Goal: Navigation & Orientation: Find specific page/section

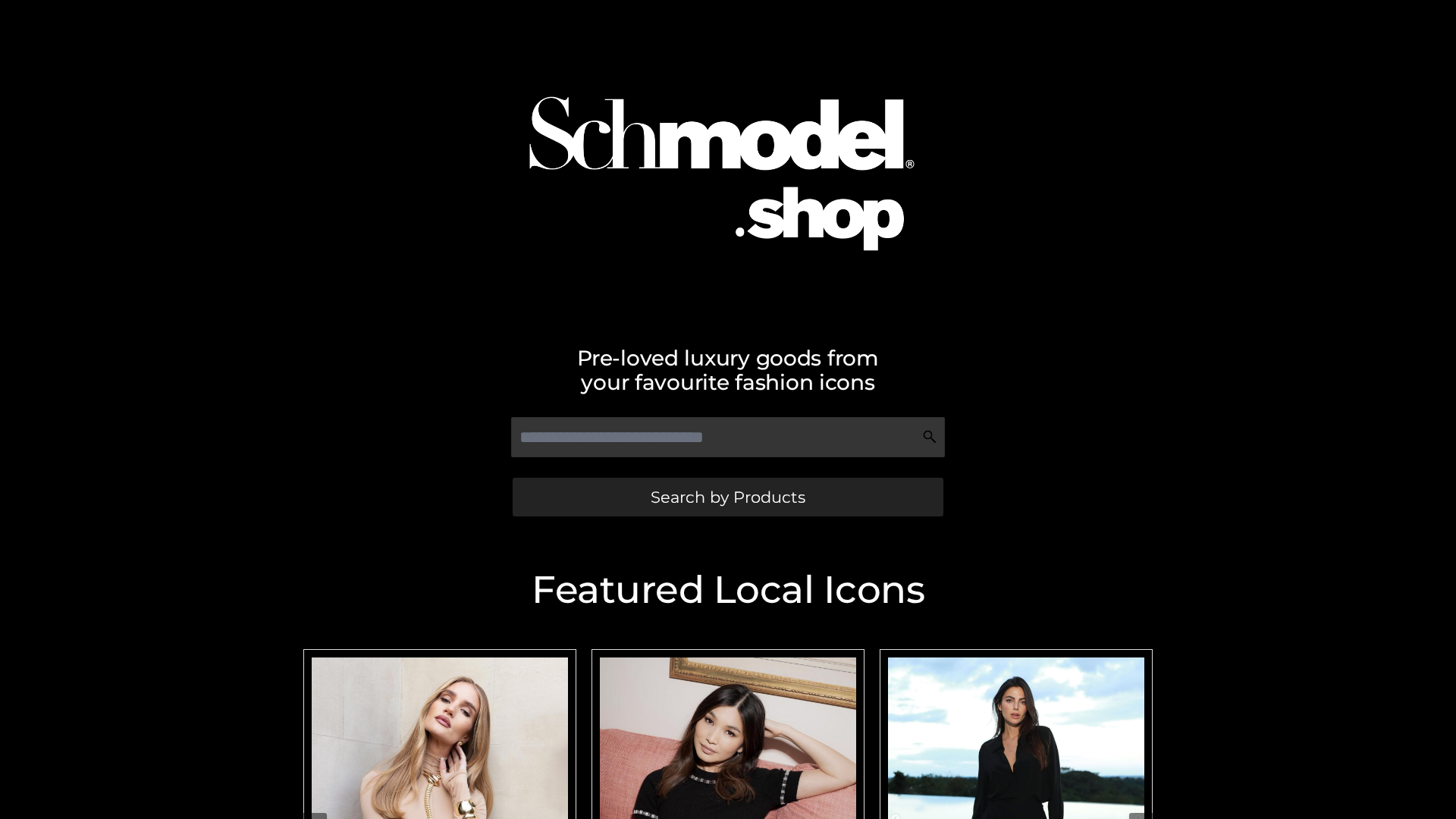
click at [727, 497] on span "Search by Products" at bounding box center [728, 498] width 155 height 16
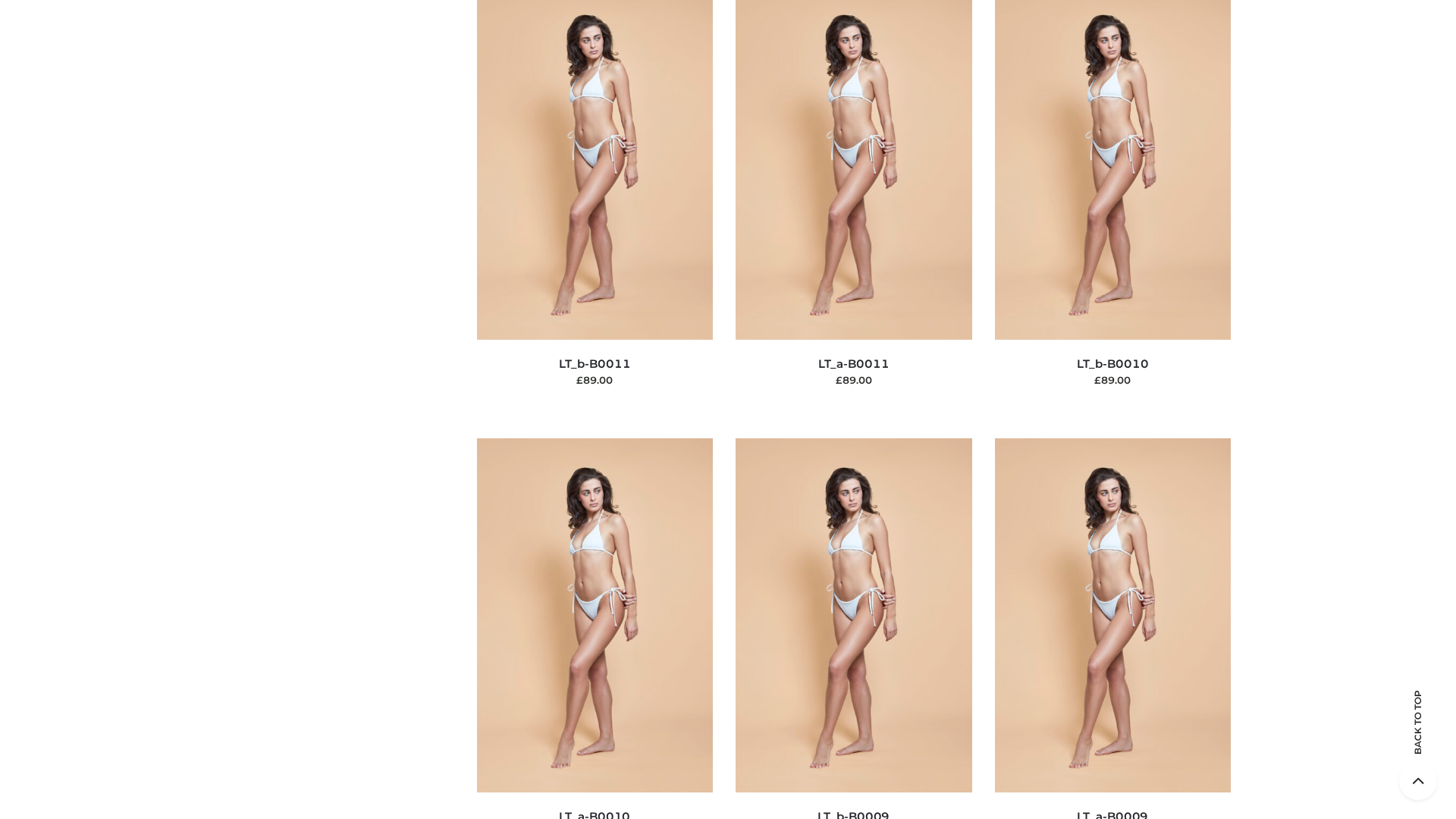
scroll to position [6813, 0]
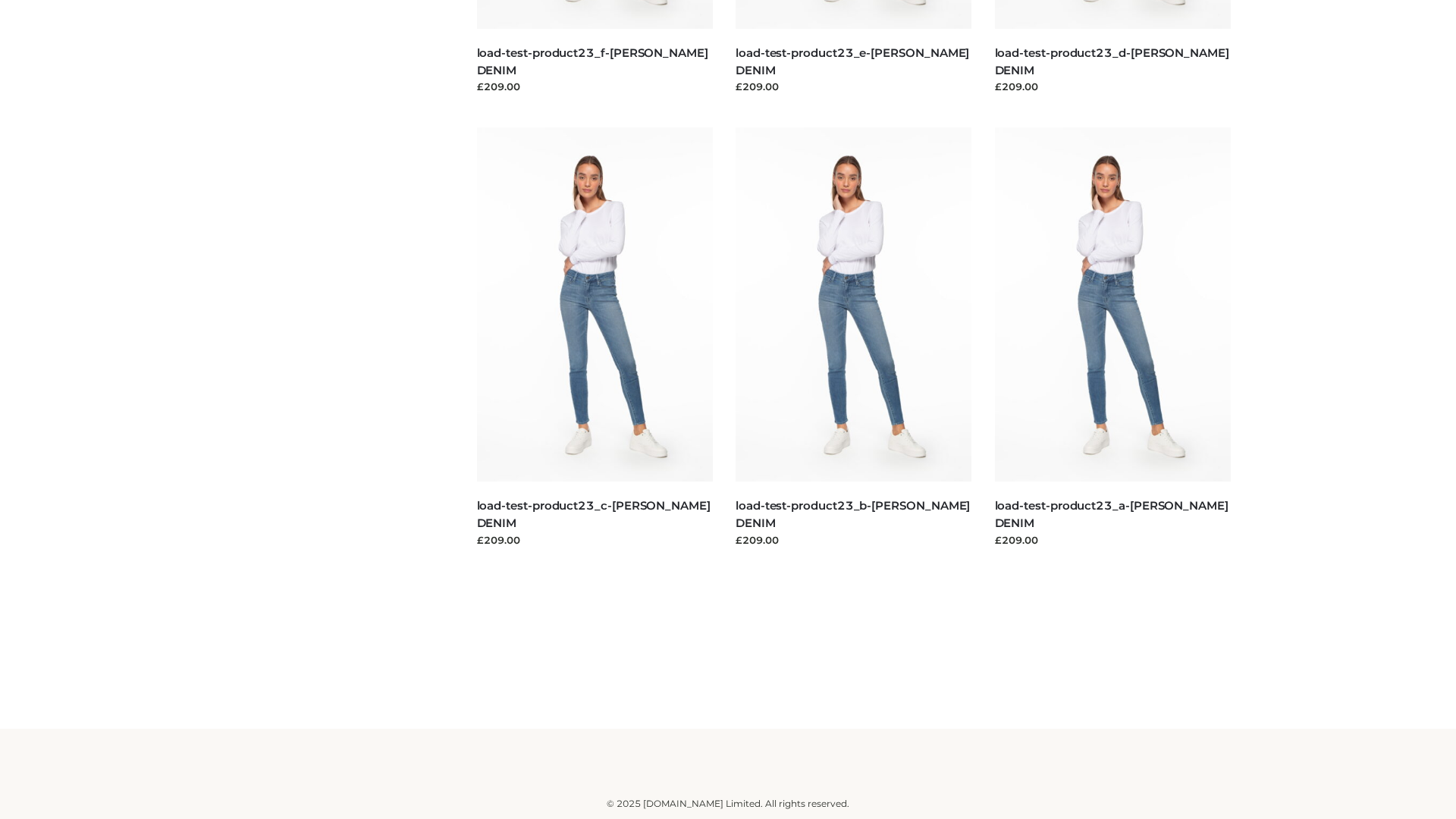
scroll to position [1331, 0]
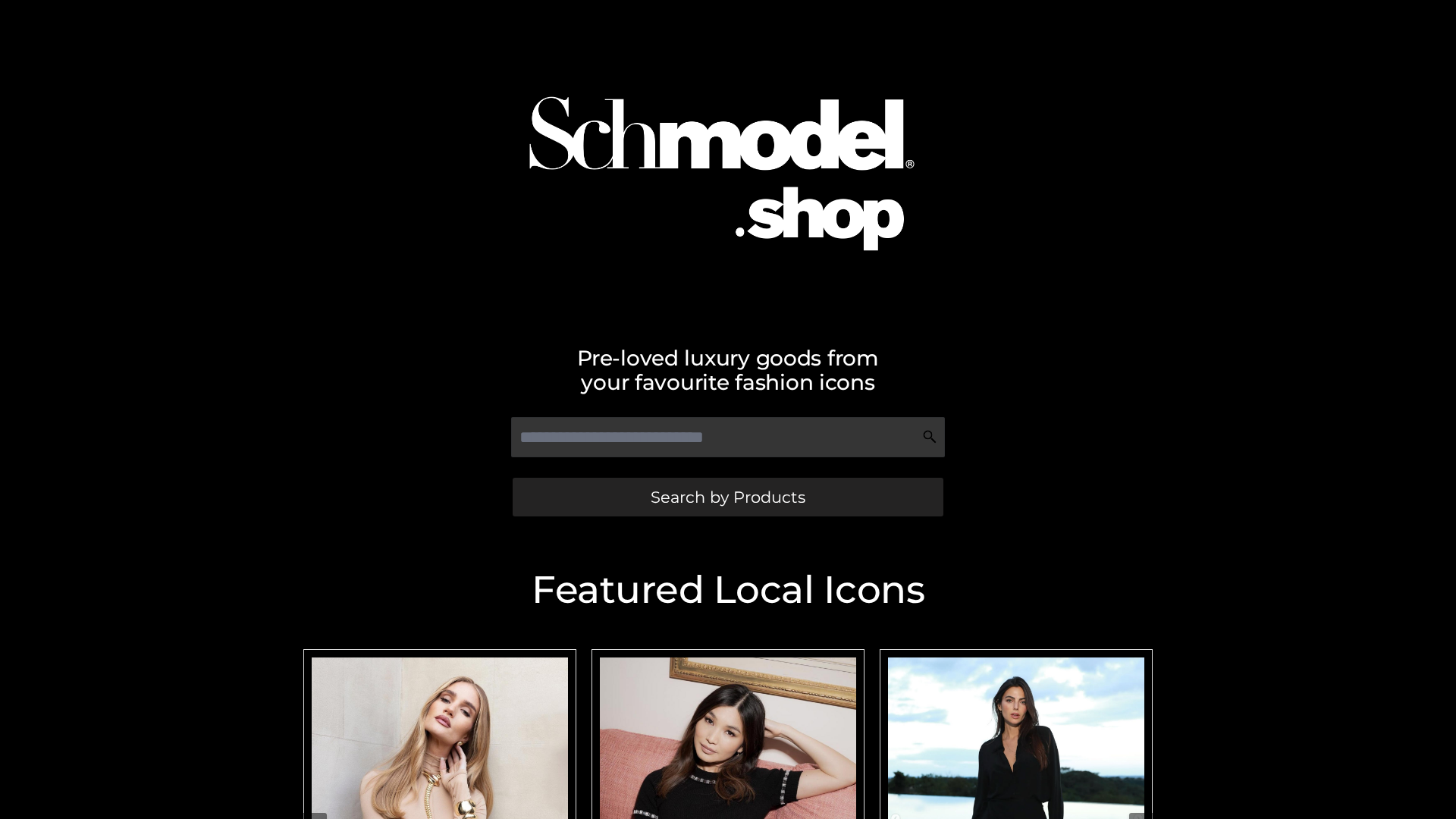
click at [727, 497] on span "Search by Products" at bounding box center [728, 498] width 155 height 16
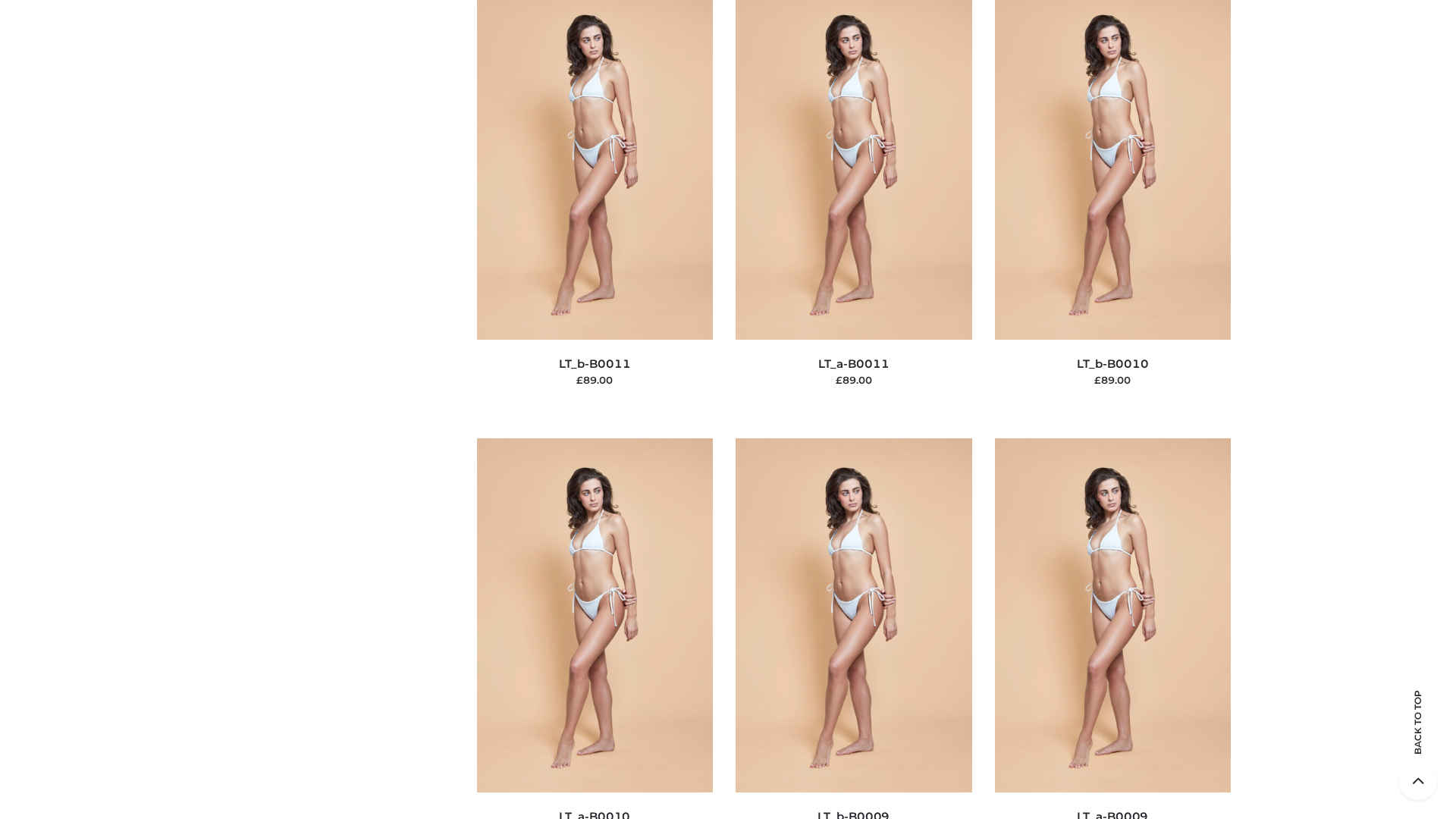
scroll to position [6813, 0]
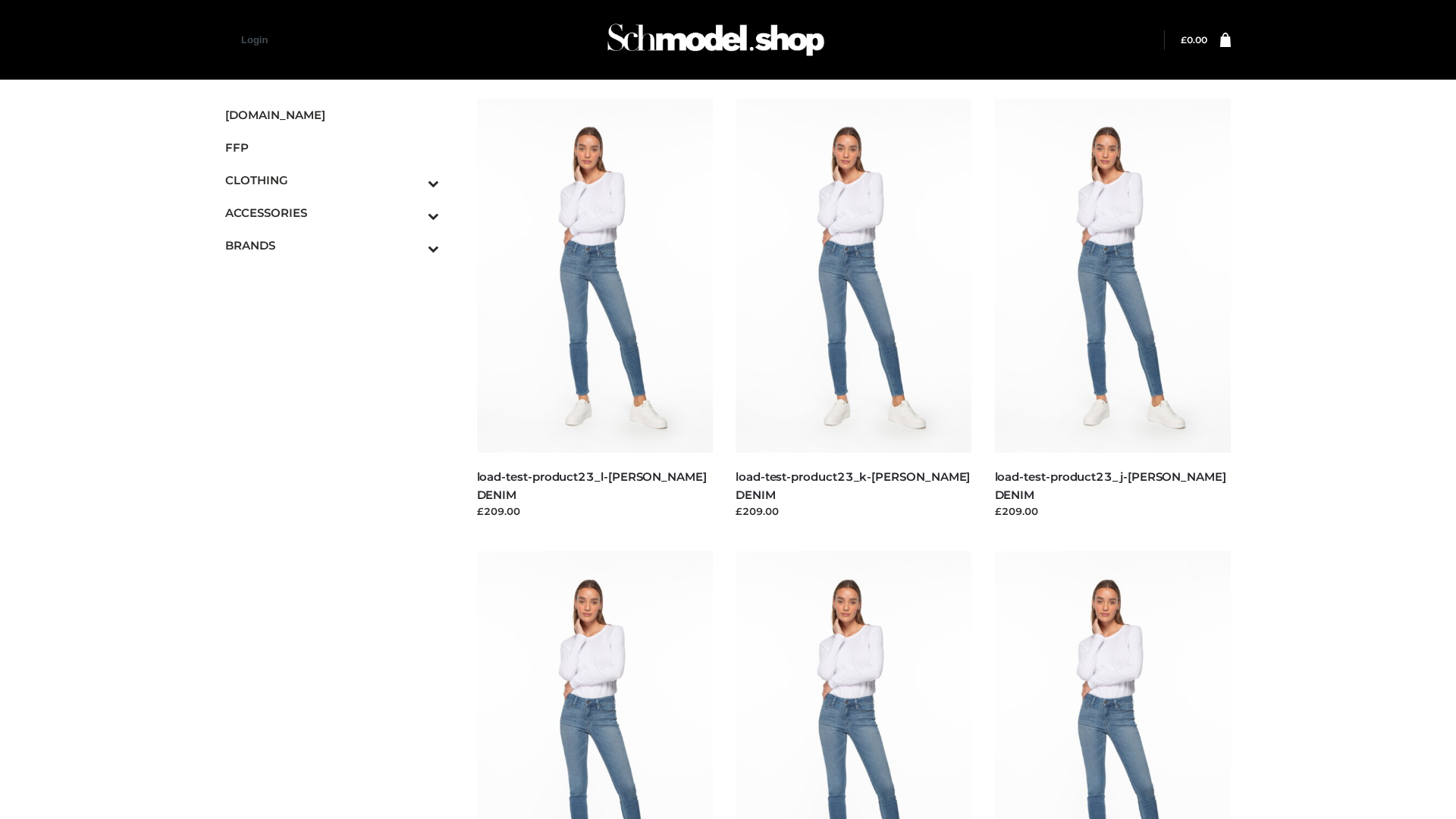
scroll to position [1331, 0]
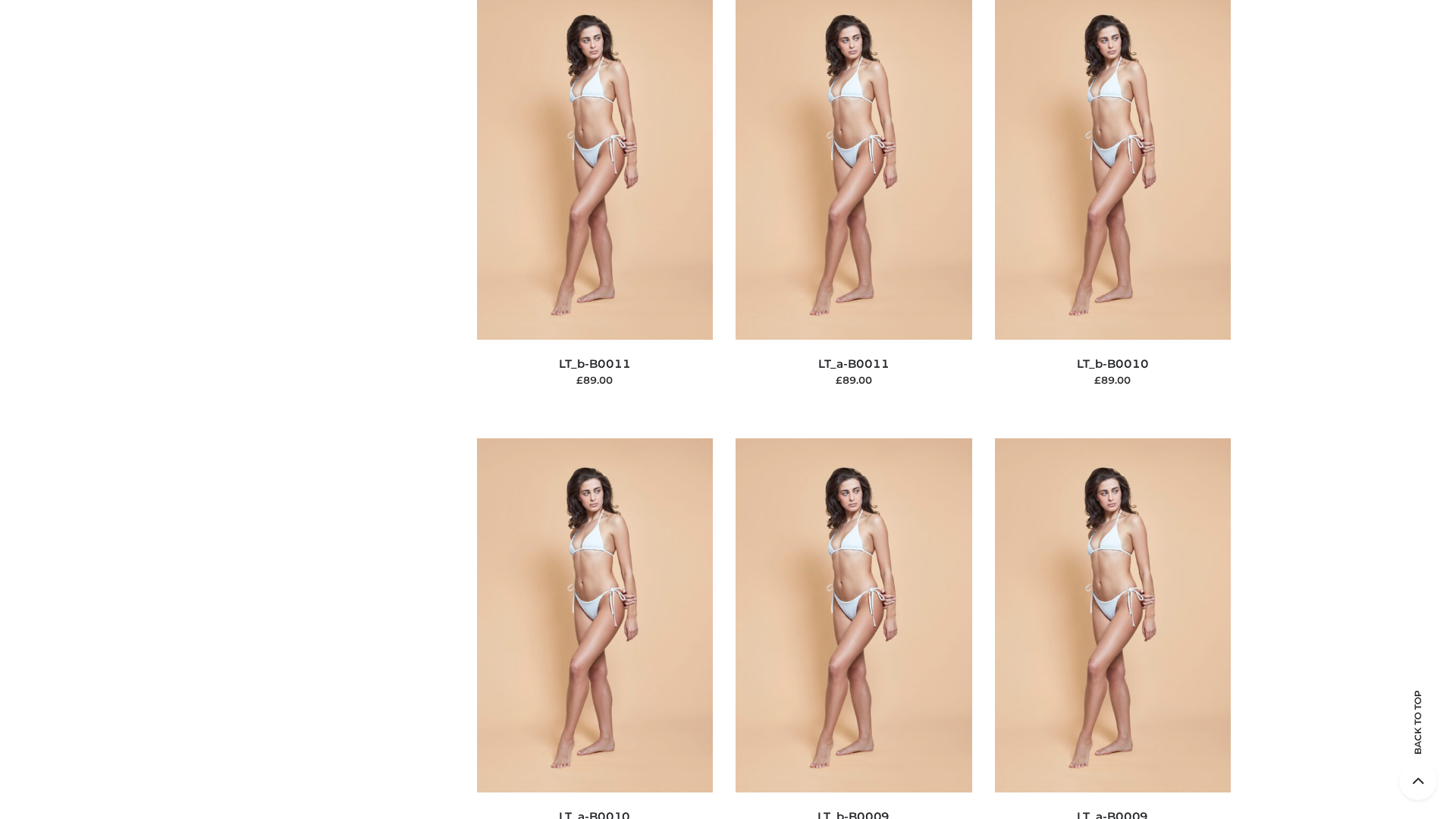
scroll to position [6813, 0]
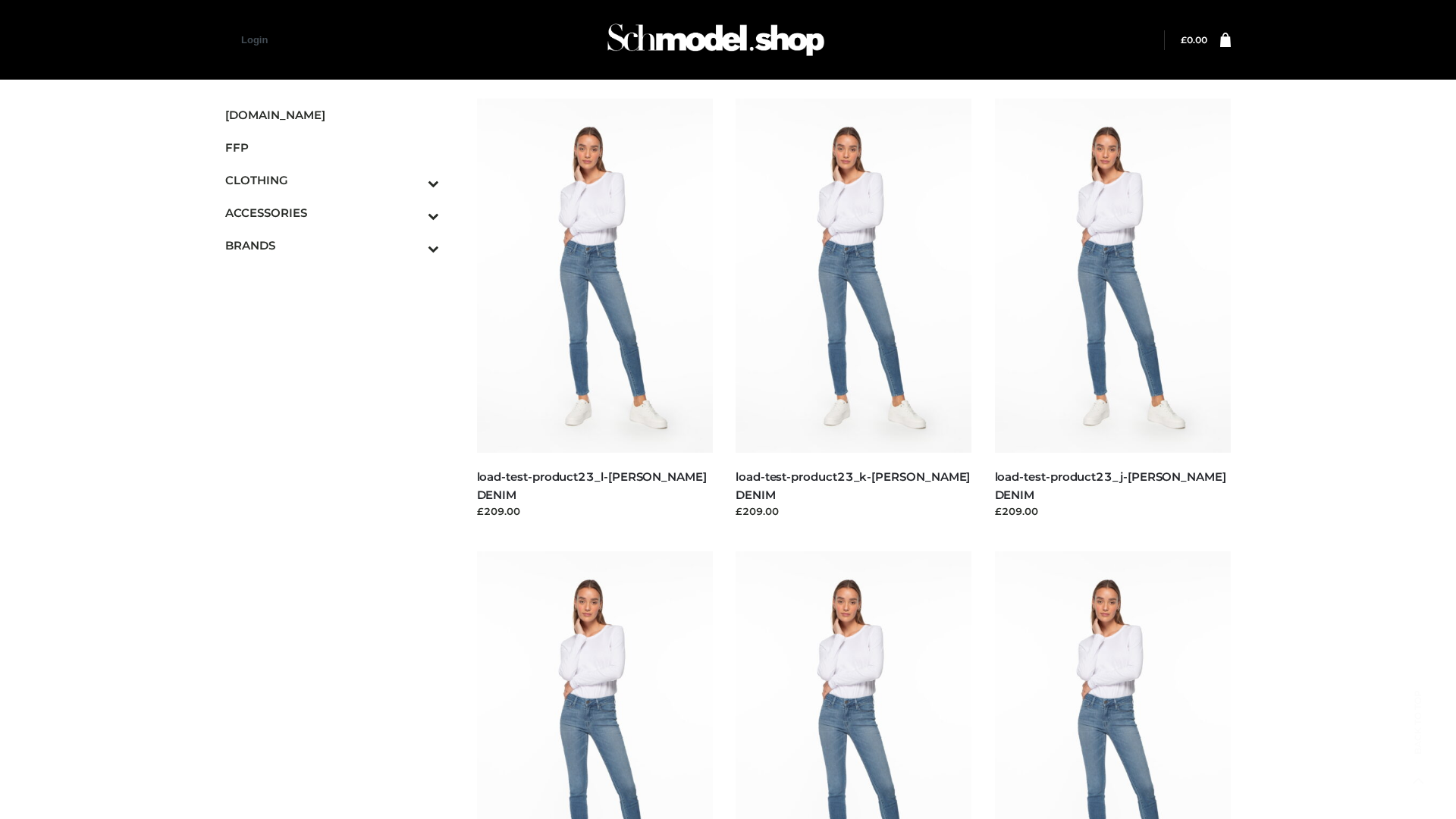
scroll to position [1331, 0]
